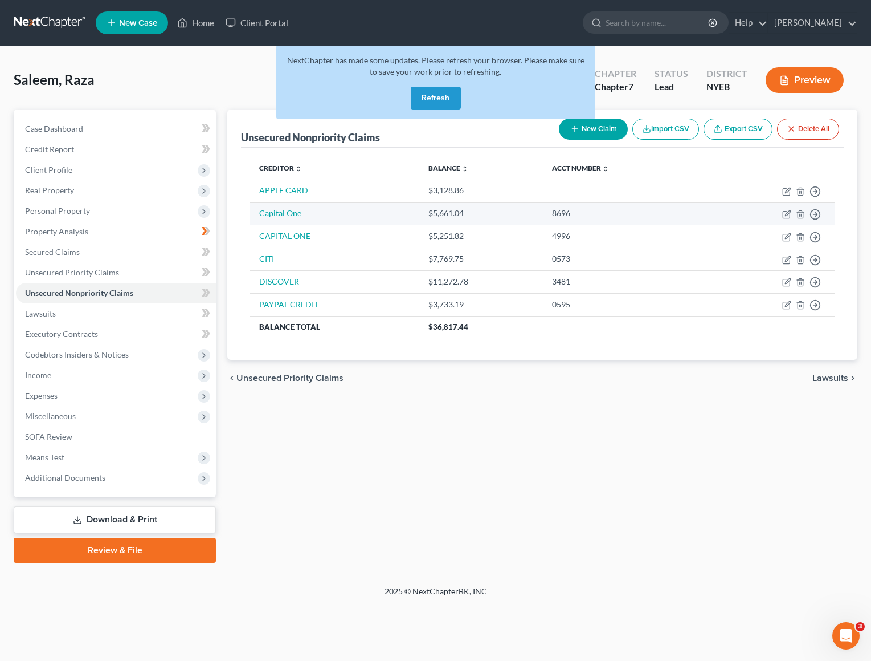
click at [297, 214] on link "Capital One" at bounding box center [280, 213] width 42 height 10
select select "0"
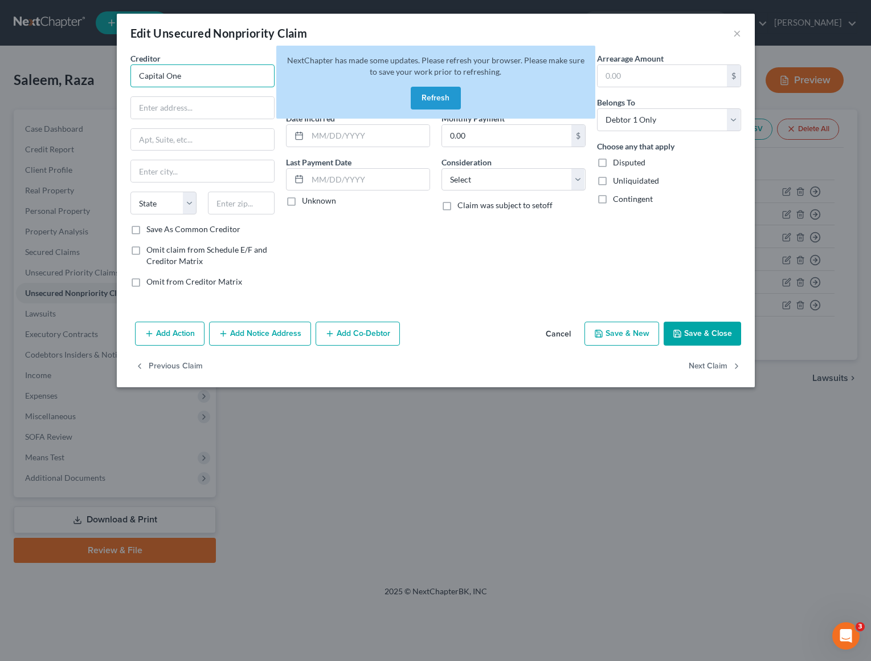
click at [207, 74] on input "Capital One" at bounding box center [203, 75] width 144 height 23
click at [433, 102] on button "Refresh" at bounding box center [436, 98] width 50 height 23
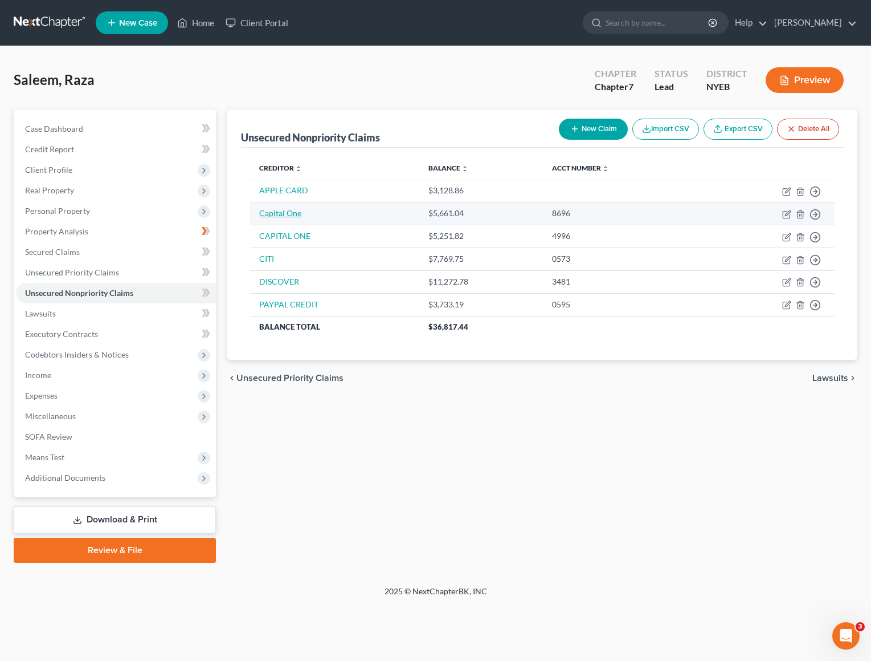
click at [293, 213] on link "Capital One" at bounding box center [280, 213] width 42 height 10
select select "0"
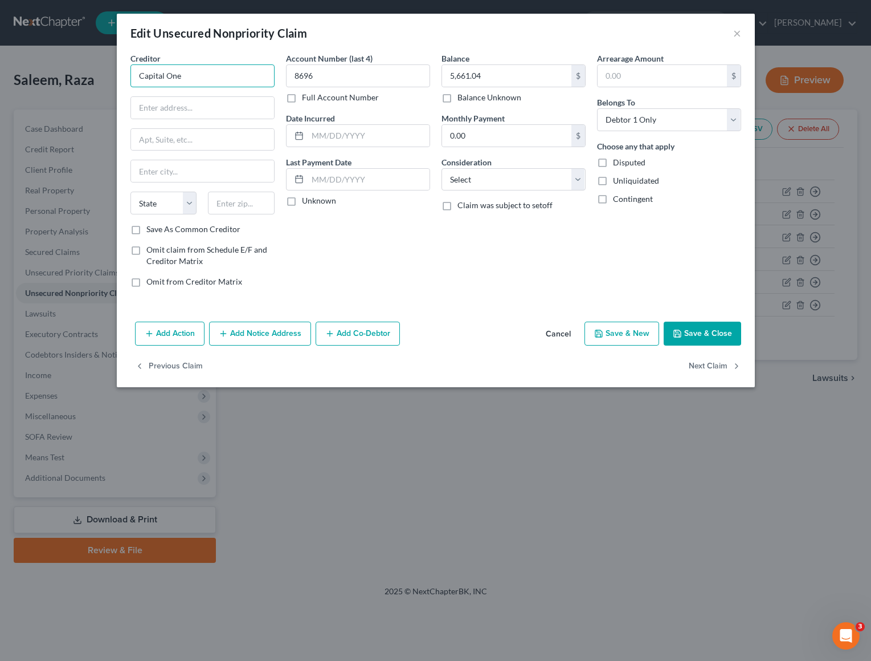
click at [227, 73] on input "Capital One" at bounding box center [203, 75] width 144 height 23
type input "CAPITAL ONE"
click at [703, 333] on button "Save & Close" at bounding box center [703, 333] width 78 height 24
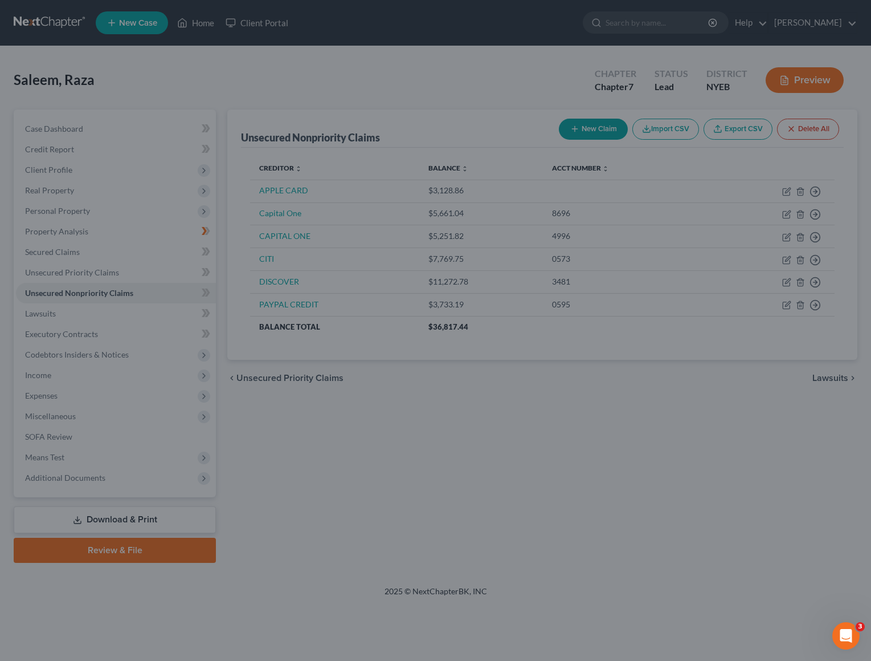
type input "0"
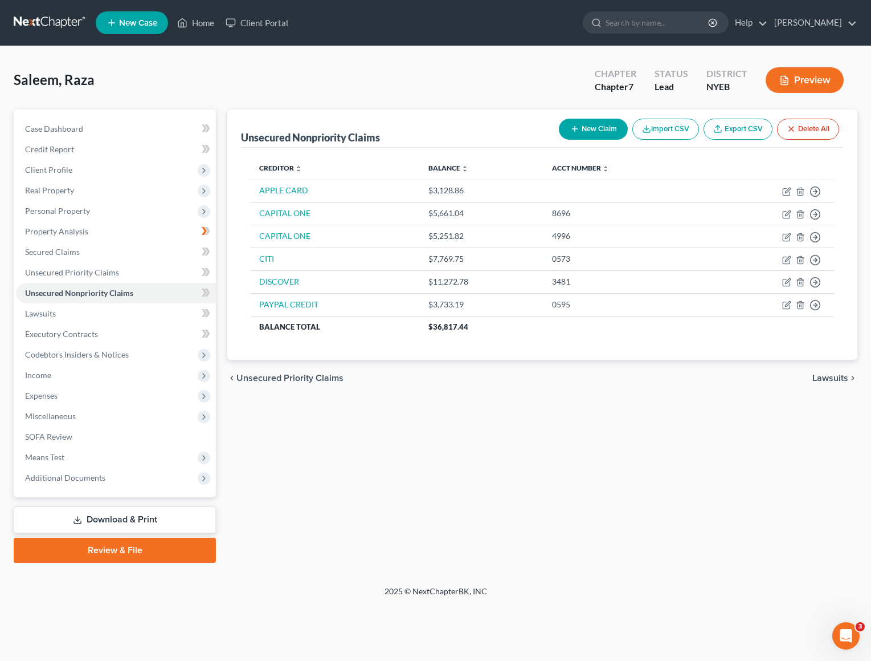
click at [609, 129] on button "New Claim" at bounding box center [593, 129] width 69 height 21
select select "0"
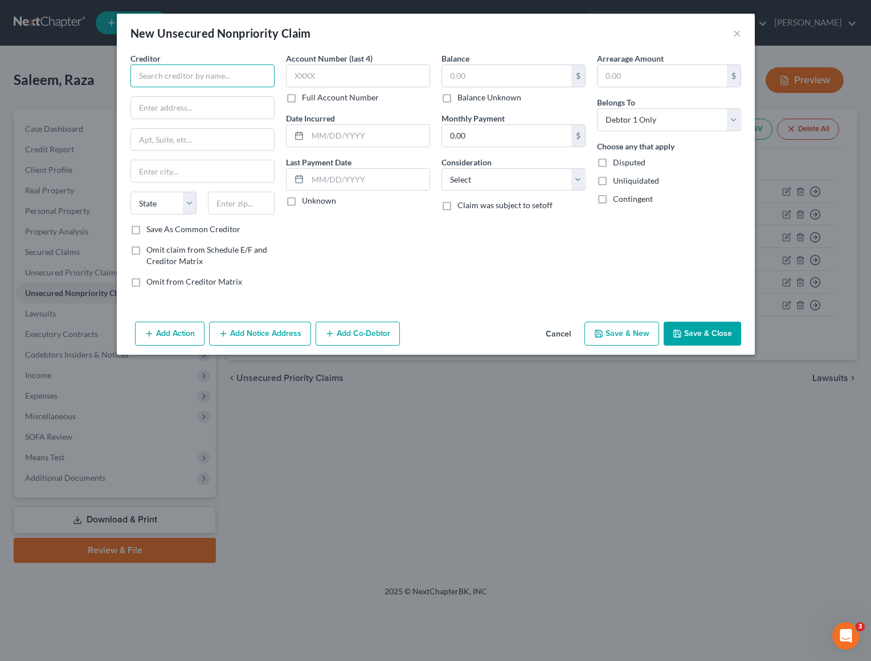
click at [233, 81] on input "text" at bounding box center [203, 75] width 144 height 23
type input "AMERICAN EXPRESS"
click at [479, 79] on input "text" at bounding box center [506, 76] width 129 height 22
type input "3,994.96"
click at [397, 73] on input "text" at bounding box center [358, 75] width 144 height 23
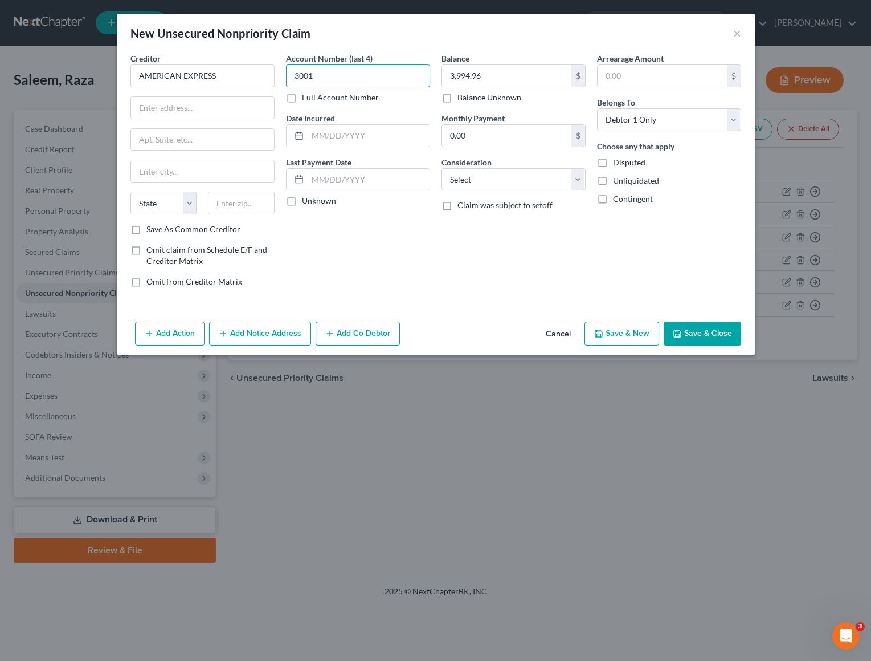
type input "3001"
click at [704, 331] on button "Save & Close" at bounding box center [703, 333] width 78 height 24
